Goal: Task Accomplishment & Management: Use online tool/utility

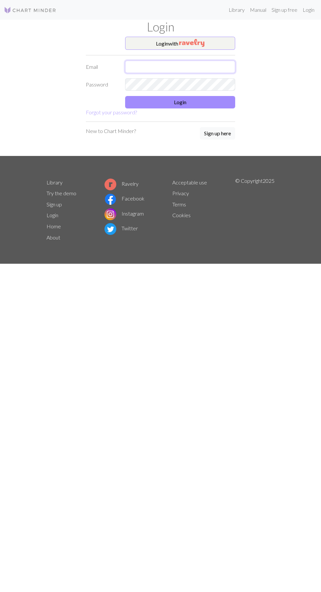
click at [134, 70] on input "text" at bounding box center [180, 67] width 110 height 12
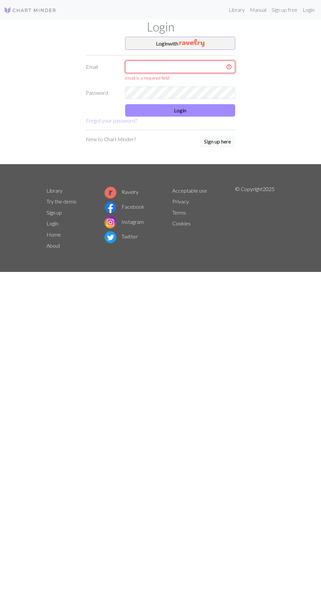
type input "[EMAIL_ADDRESS][DOMAIN_NAME]"
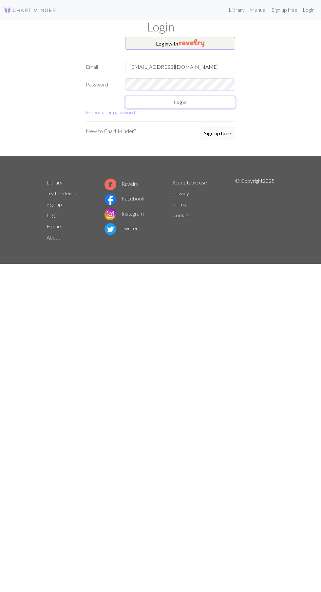
click at [146, 105] on button "Login" at bounding box center [180, 102] width 110 height 12
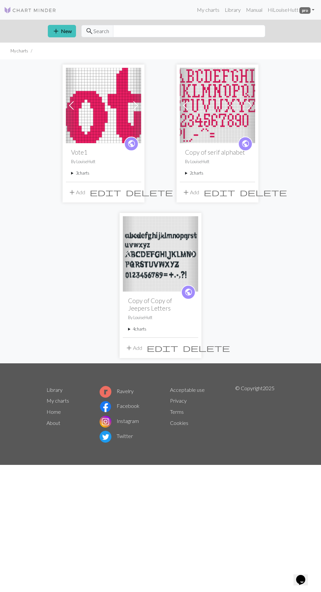
click at [108, 106] on img at bounding box center [103, 105] width 75 height 75
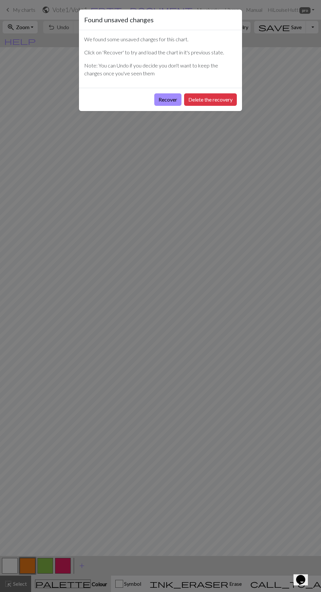
click at [171, 101] on button "Recover" at bounding box center [167, 99] width 27 height 12
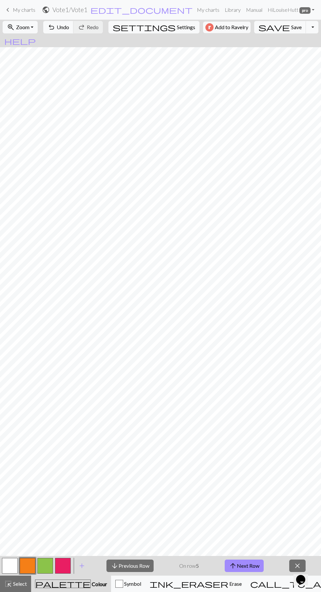
click at [246, 564] on button "arrow_upward Next Row" at bounding box center [244, 565] width 39 height 12
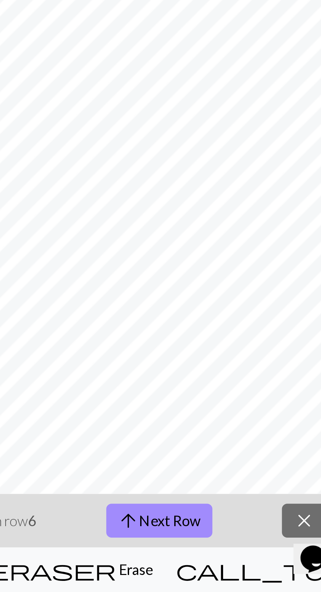
click at [273, 580] on div "call_to_action Knitting mode Knitting mode" at bounding box center [321, 583] width 143 height 8
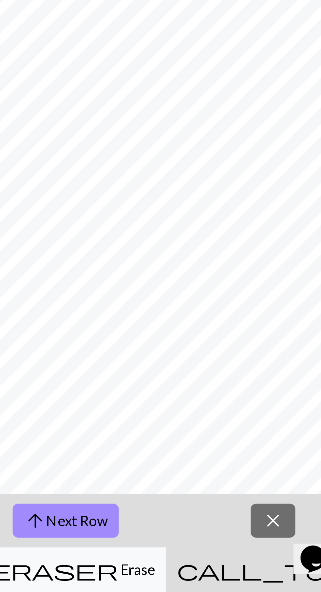
click at [210, 567] on button "arrow_upward Next Row" at bounding box center [209, 565] width 39 height 12
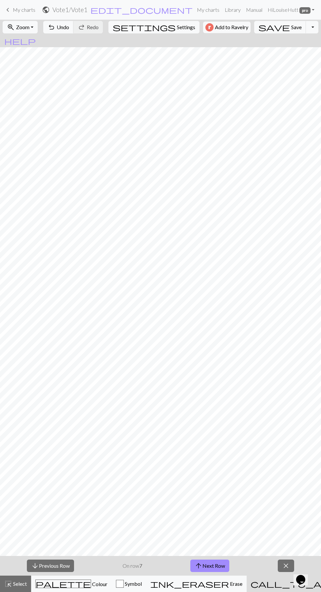
click at [217, 562] on button "arrow_upward Next Row" at bounding box center [209, 565] width 39 height 12
click at [215, 562] on button "arrow_upward Next Row" at bounding box center [209, 565] width 39 height 12
click at [212, 565] on button "arrow_upward Next Row" at bounding box center [209, 565] width 39 height 12
click at [214, 565] on button "arrow_upward Next Row" at bounding box center [210, 565] width 39 height 12
click at [213, 565] on button "arrow_upward Next Row" at bounding box center [210, 565] width 39 height 12
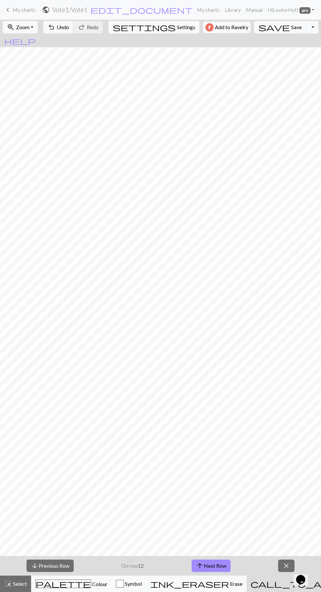
click at [216, 563] on button "arrow_upward Next Row" at bounding box center [210, 565] width 39 height 12
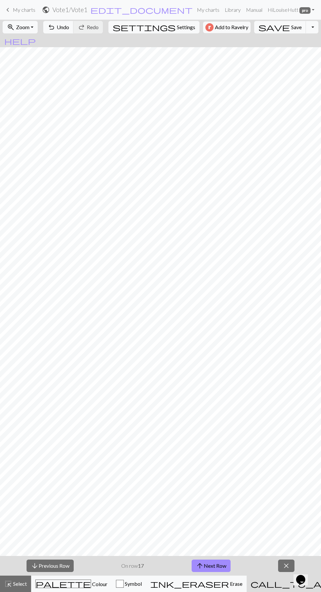
click at [216, 562] on button "arrow_upward Next Row" at bounding box center [210, 565] width 39 height 12
click at [216, 565] on button "arrow_upward Next Row" at bounding box center [210, 565] width 39 height 12
click at [215, 565] on button "arrow_upward Next Row" at bounding box center [210, 565] width 39 height 12
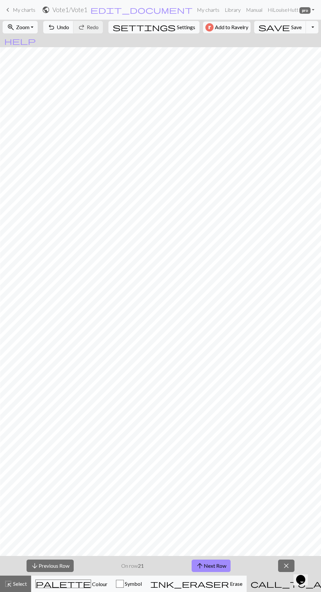
click at [215, 565] on button "arrow_upward Next Row" at bounding box center [210, 565] width 39 height 12
click at [219, 564] on button "arrow_upward Next Row" at bounding box center [210, 565] width 39 height 12
click at [216, 566] on button "arrow_upward Next Row" at bounding box center [210, 565] width 39 height 12
click at [214, 563] on button "arrow_upward Next Row" at bounding box center [210, 565] width 39 height 12
click at [215, 562] on button "arrow_upward Next Row" at bounding box center [210, 565] width 39 height 12
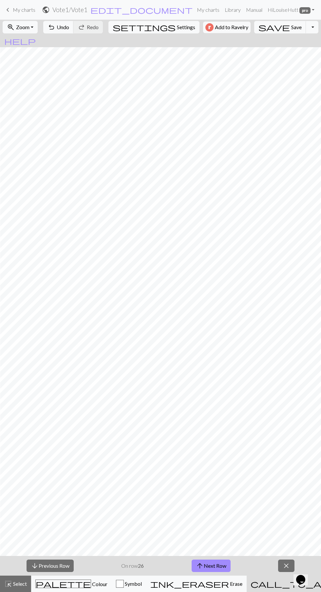
click at [224, 563] on button "arrow_upward Next Row" at bounding box center [210, 565] width 39 height 12
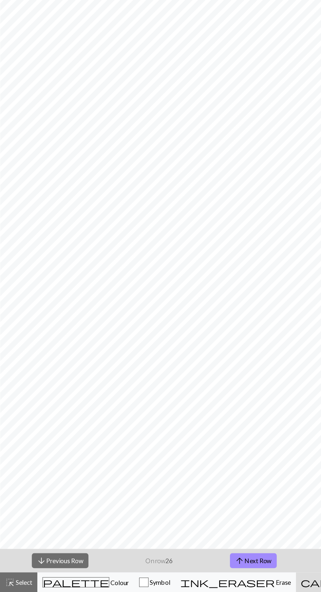
scroll to position [0, 0]
